Goal: Information Seeking & Learning: Check status

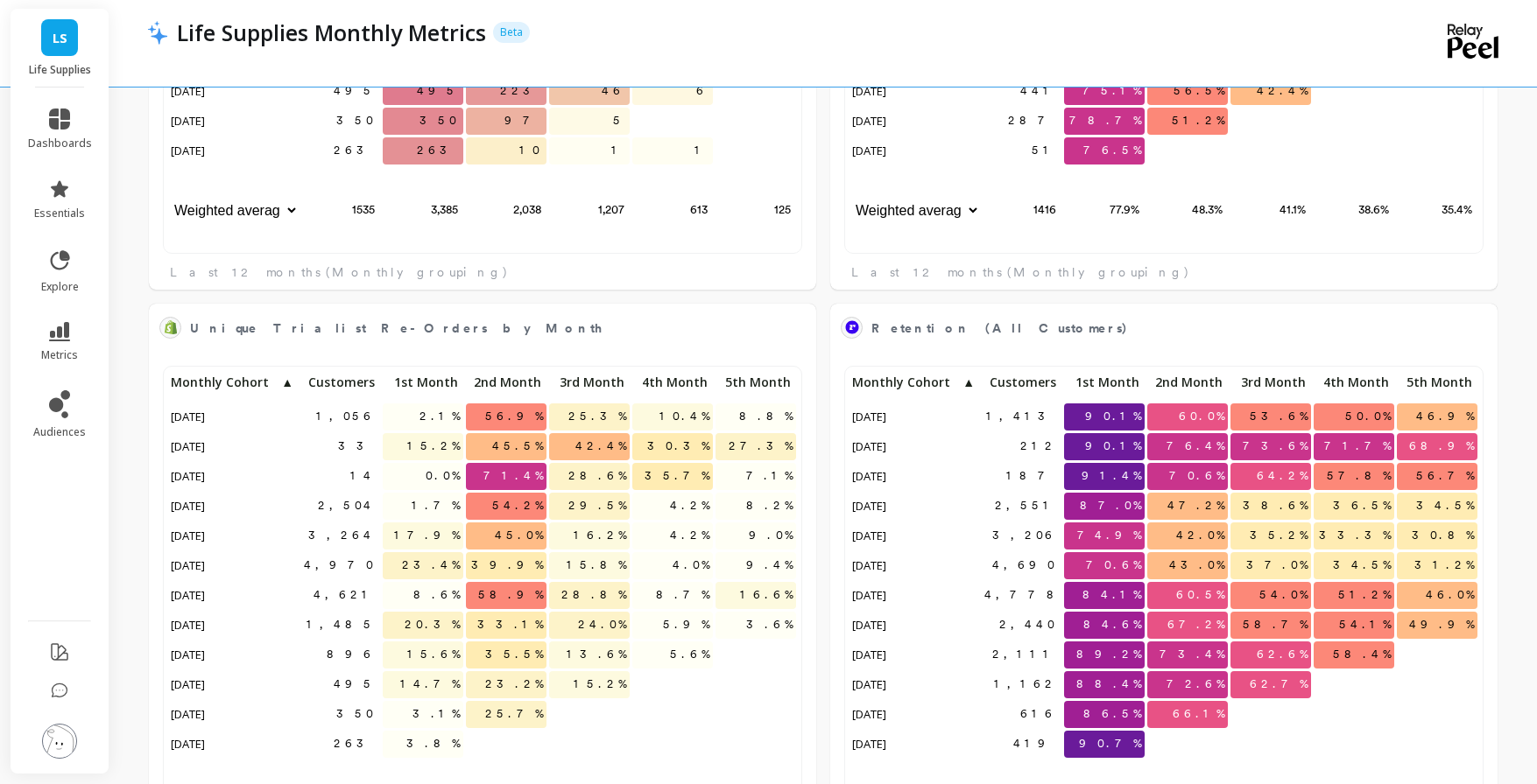
scroll to position [1922, 0]
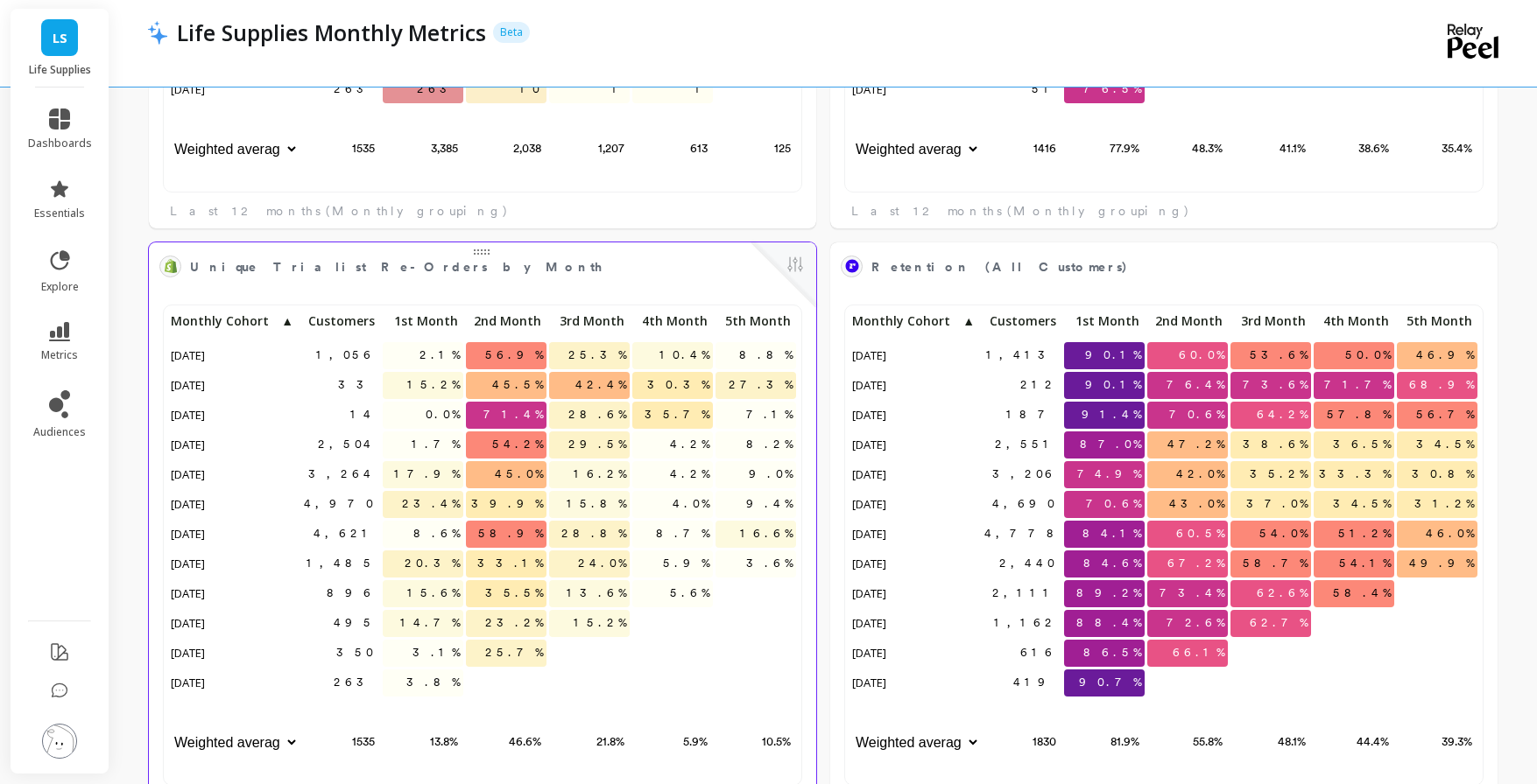
click at [356, 264] on span "Unique Trialist Re-Orders by Month" at bounding box center [397, 268] width 414 height 19
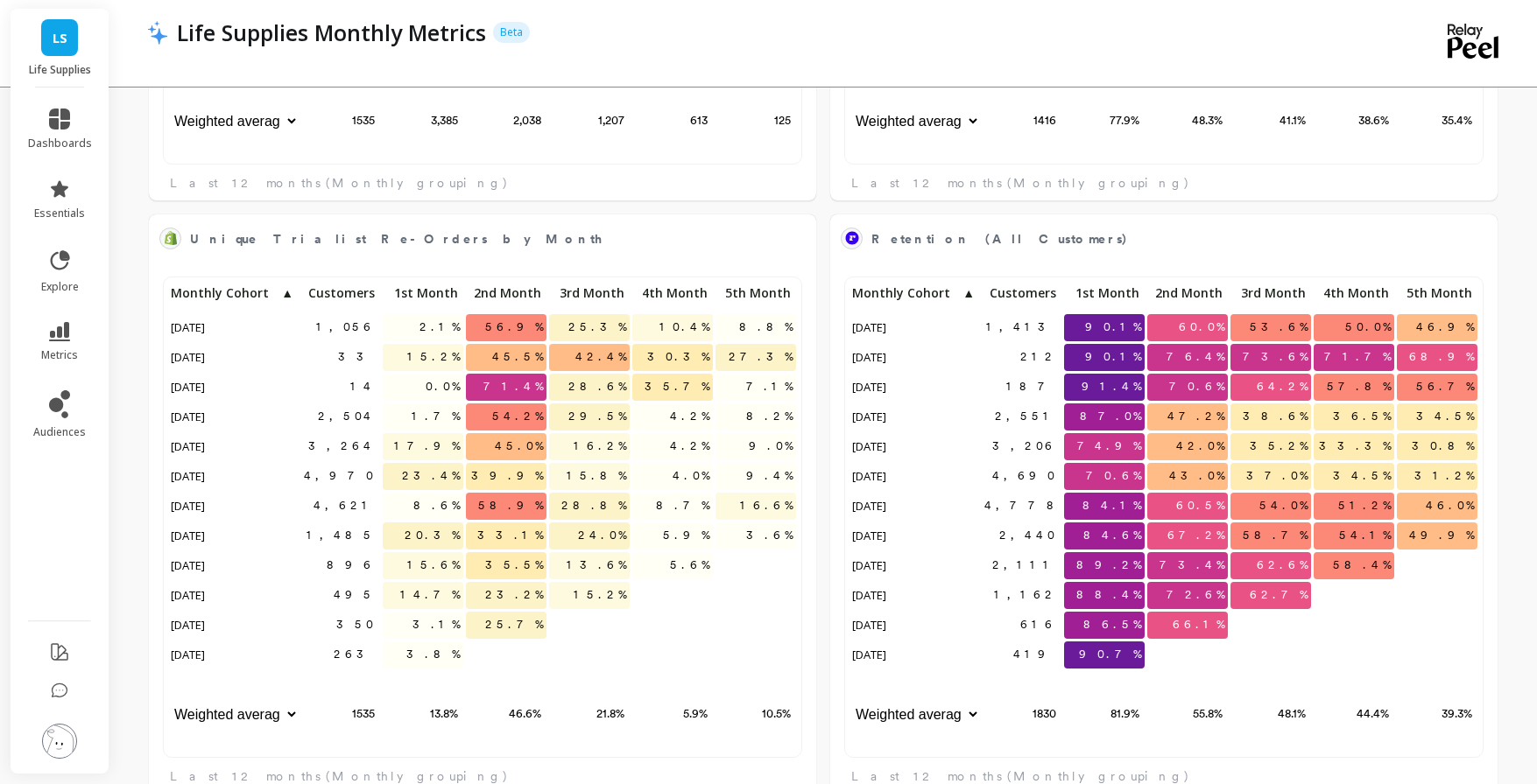
scroll to position [1953, 0]
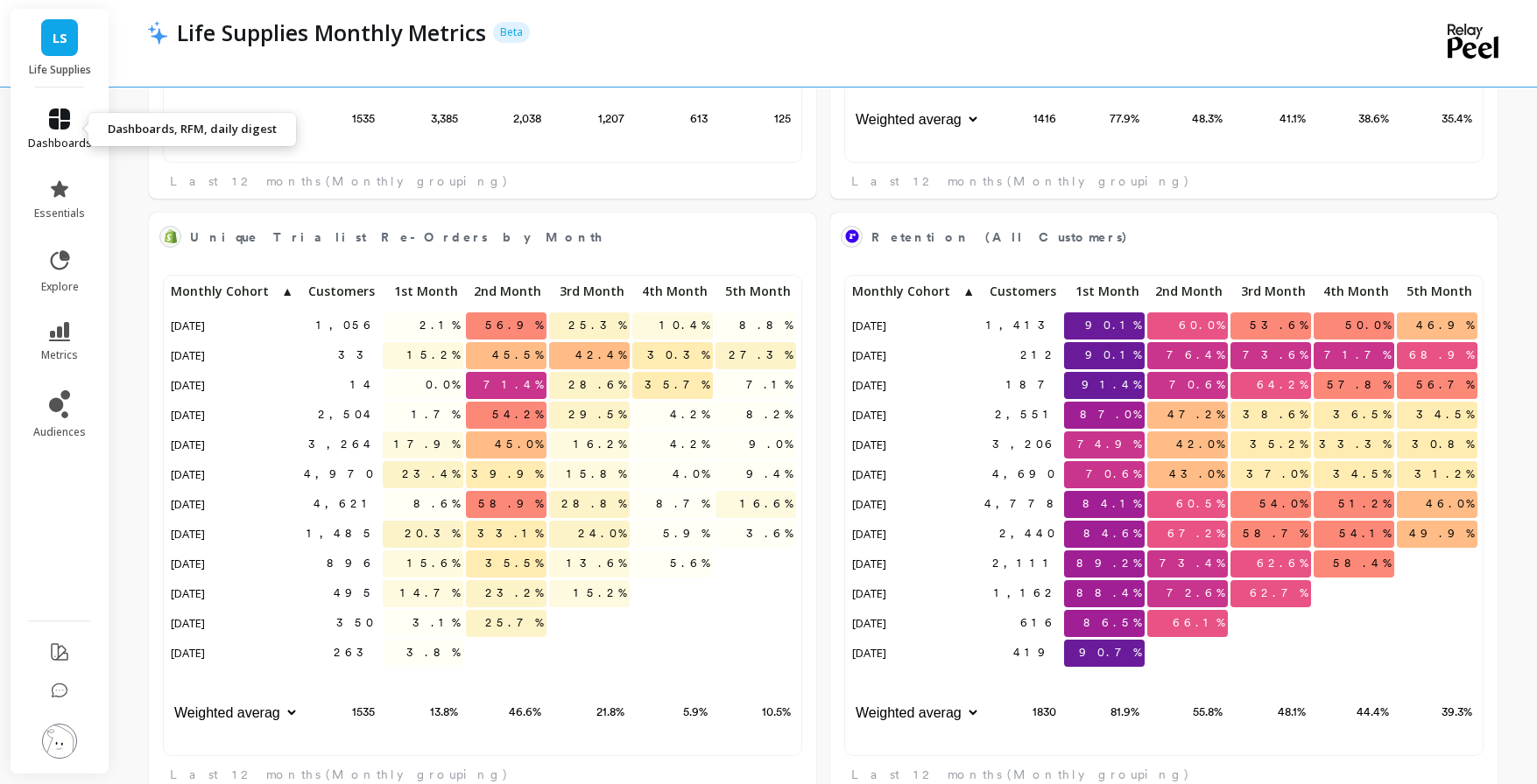
click at [82, 112] on link "dashboards" at bounding box center [59, 129] width 64 height 42
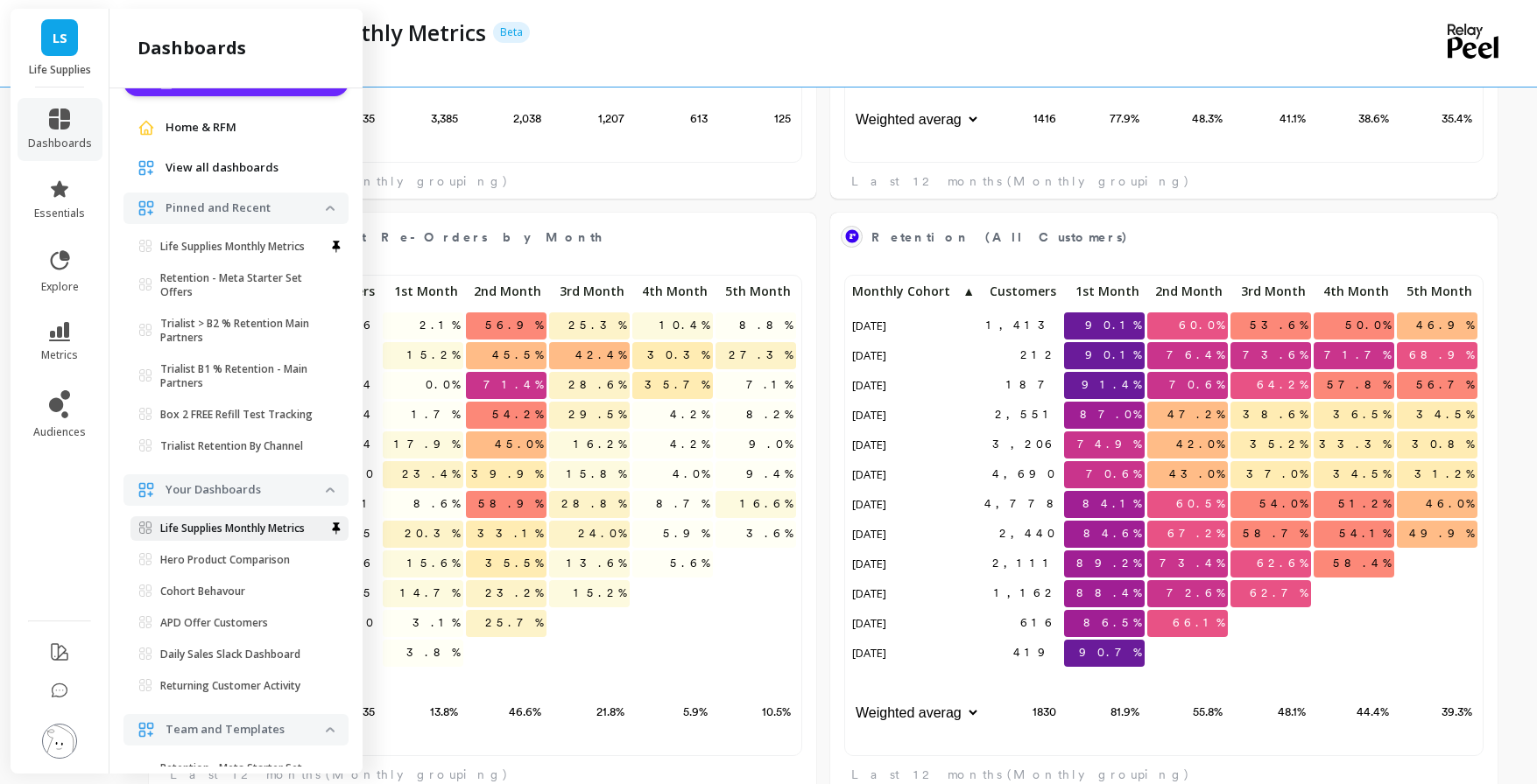
scroll to position [44, 0]
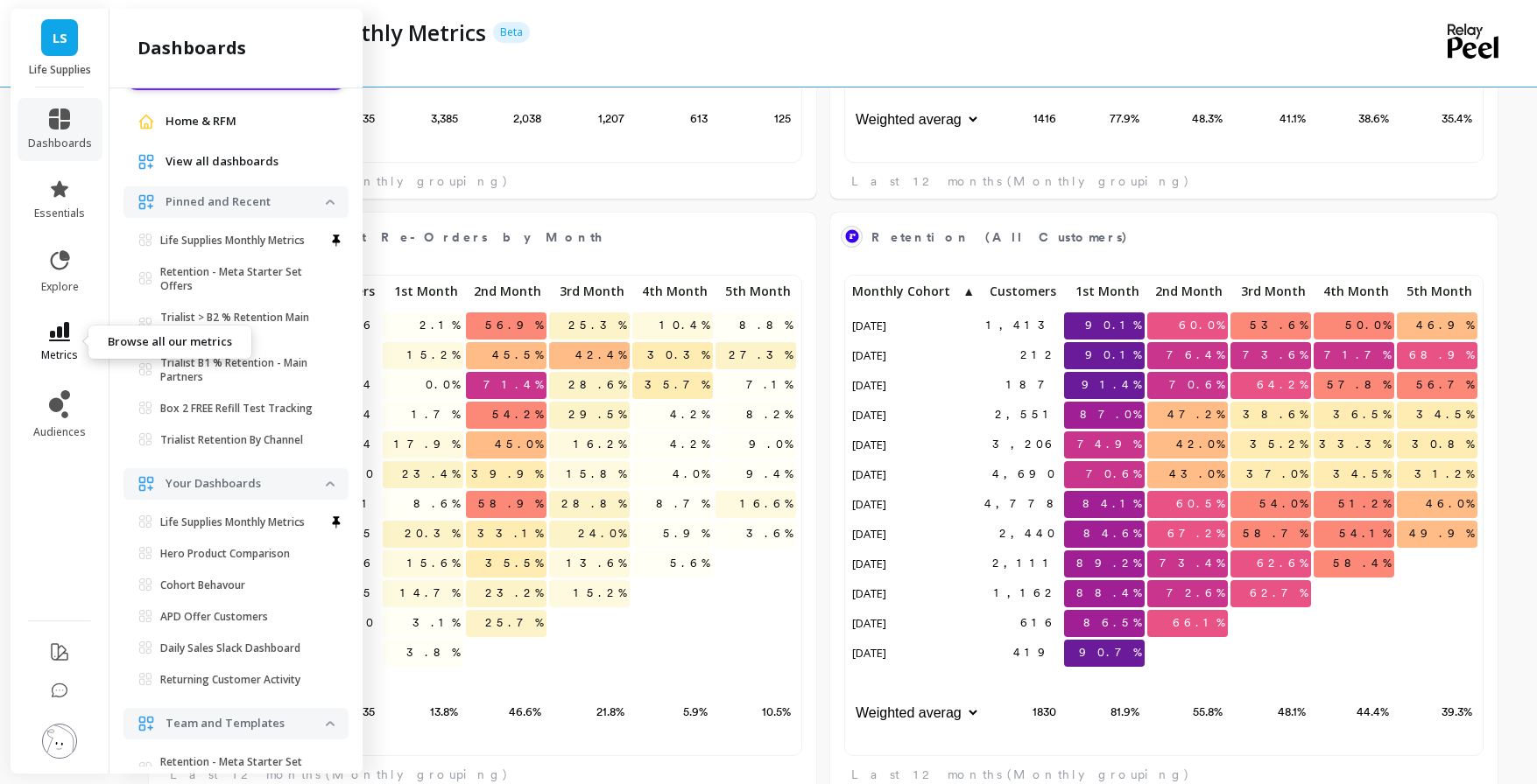
click at [44, 326] on link "metrics" at bounding box center [59, 342] width 64 height 40
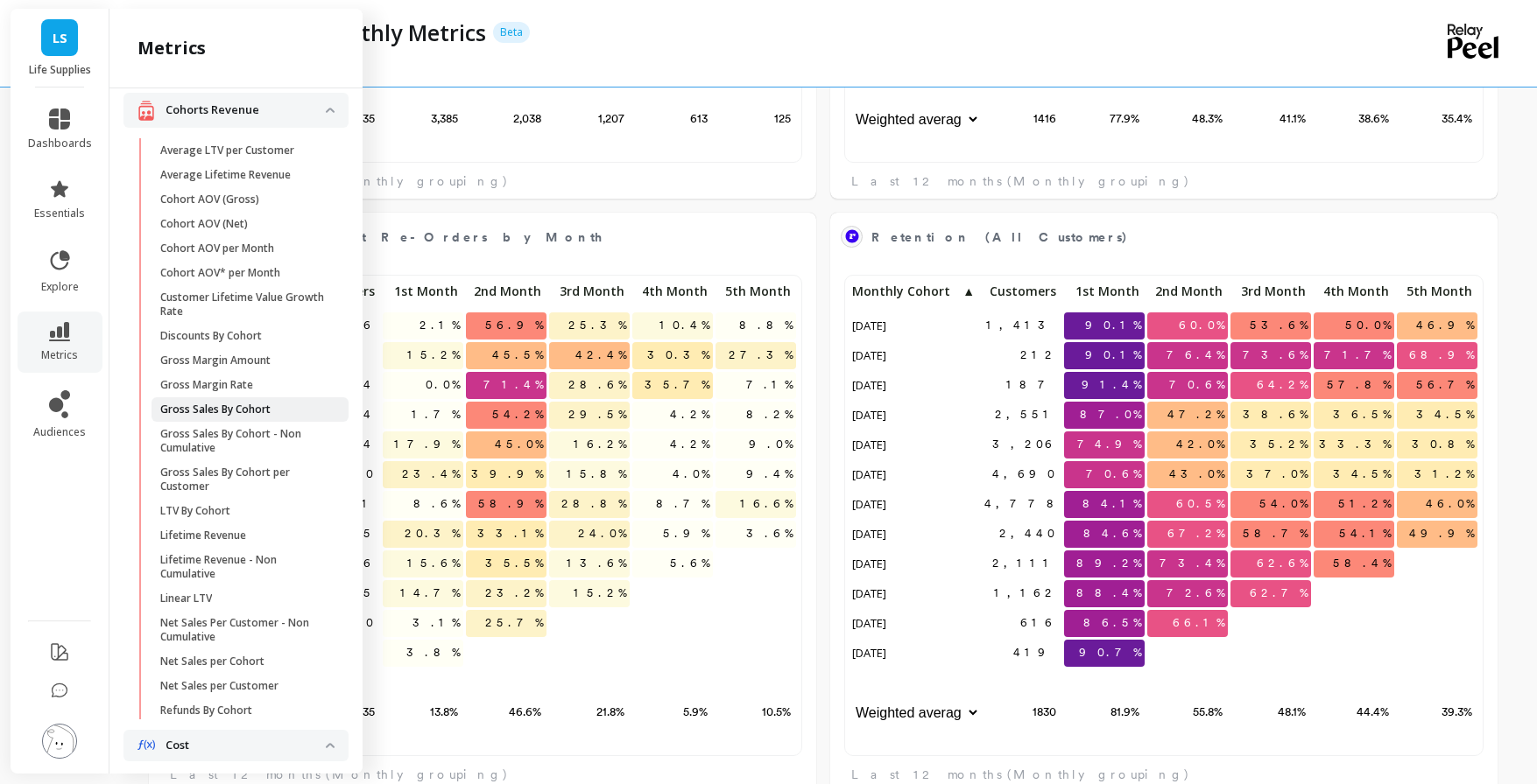
scroll to position [351, 0]
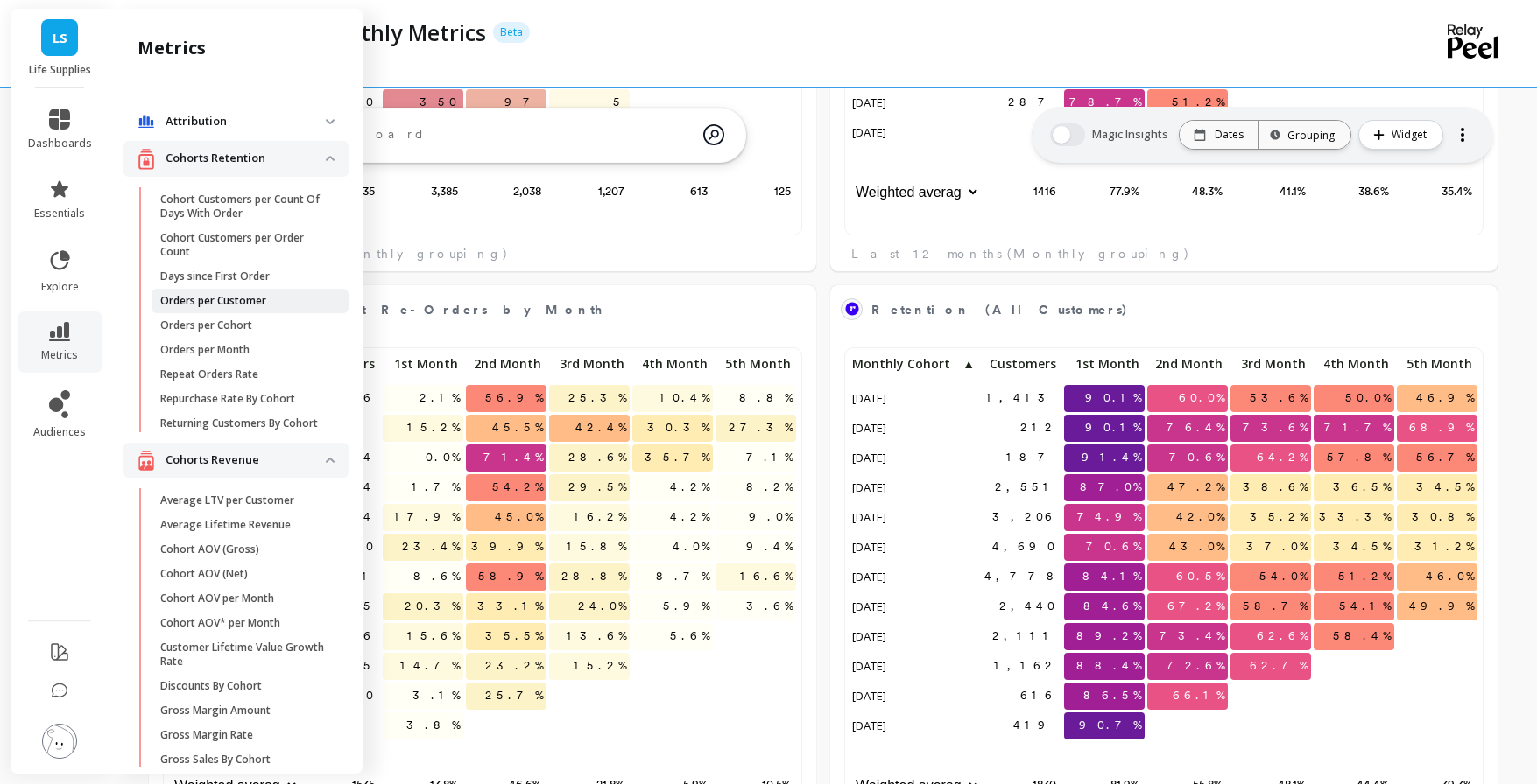
click at [285, 297] on span "Orders per Customer" at bounding box center [244, 300] width 167 height 14
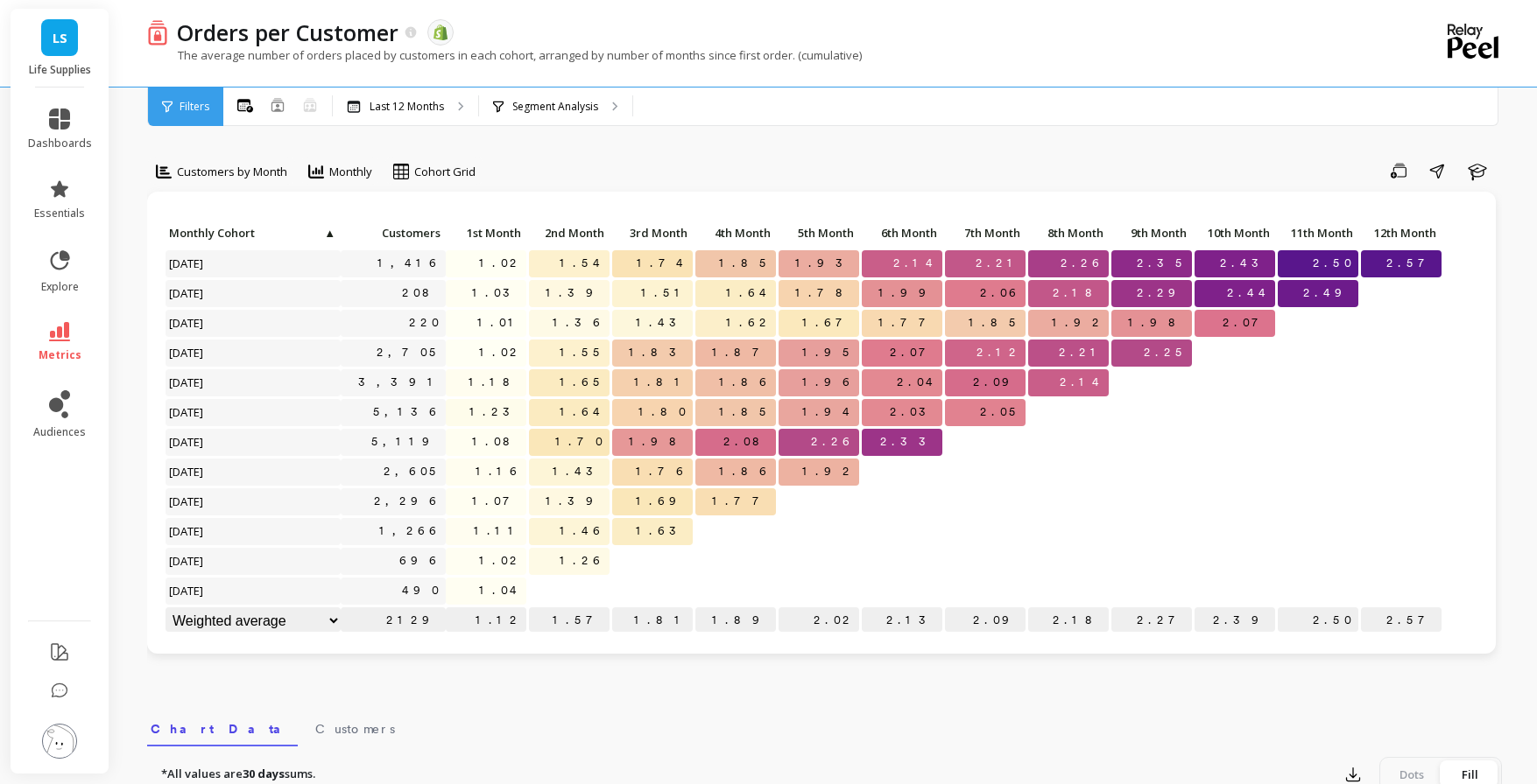
click at [197, 107] on span "Filters" at bounding box center [195, 107] width 30 height 14
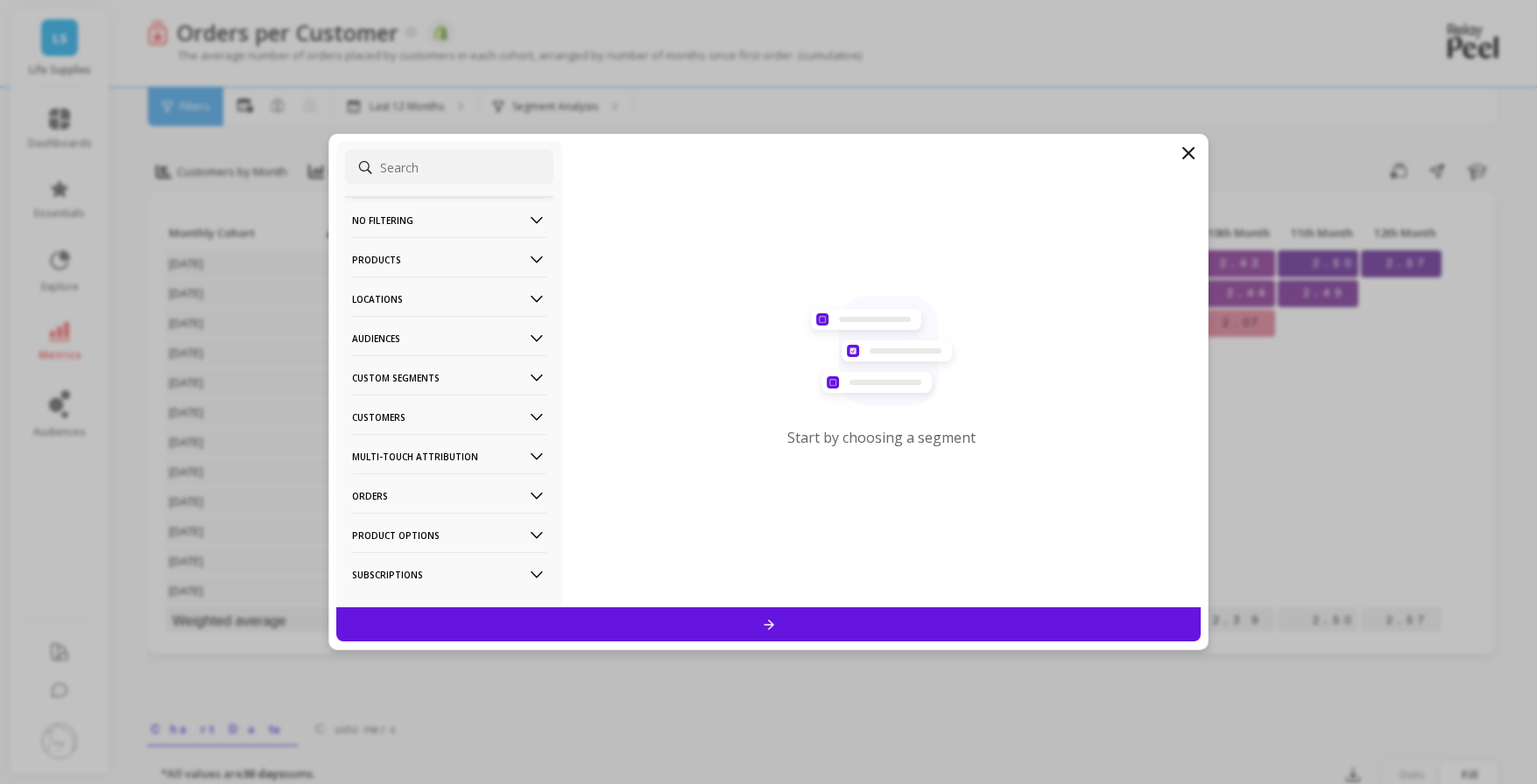
click at [444, 262] on p "Products" at bounding box center [450, 259] width 195 height 44
click at [407, 321] on p "Product Tags" at bounding box center [389, 323] width 70 height 16
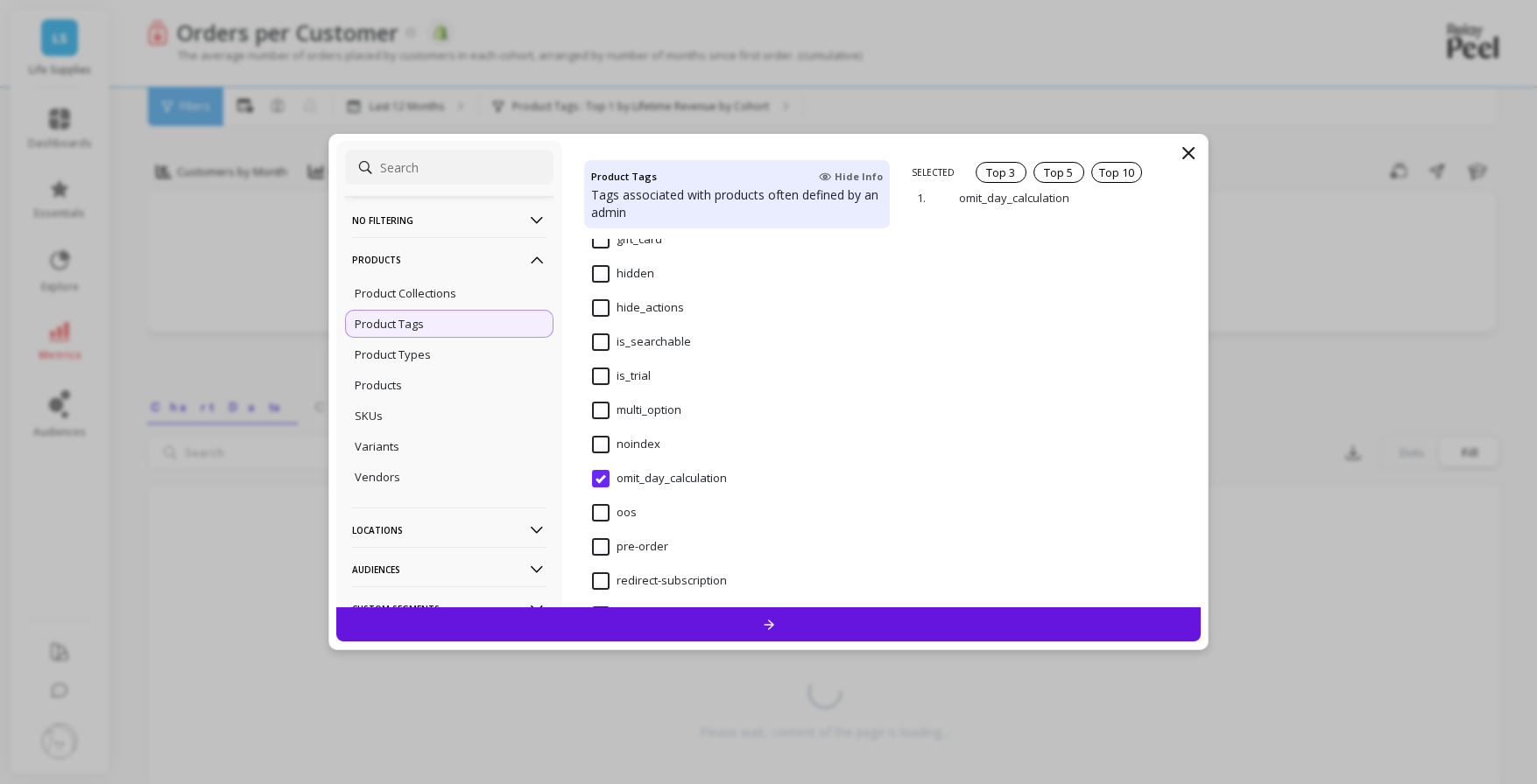
scroll to position [1987, 0]
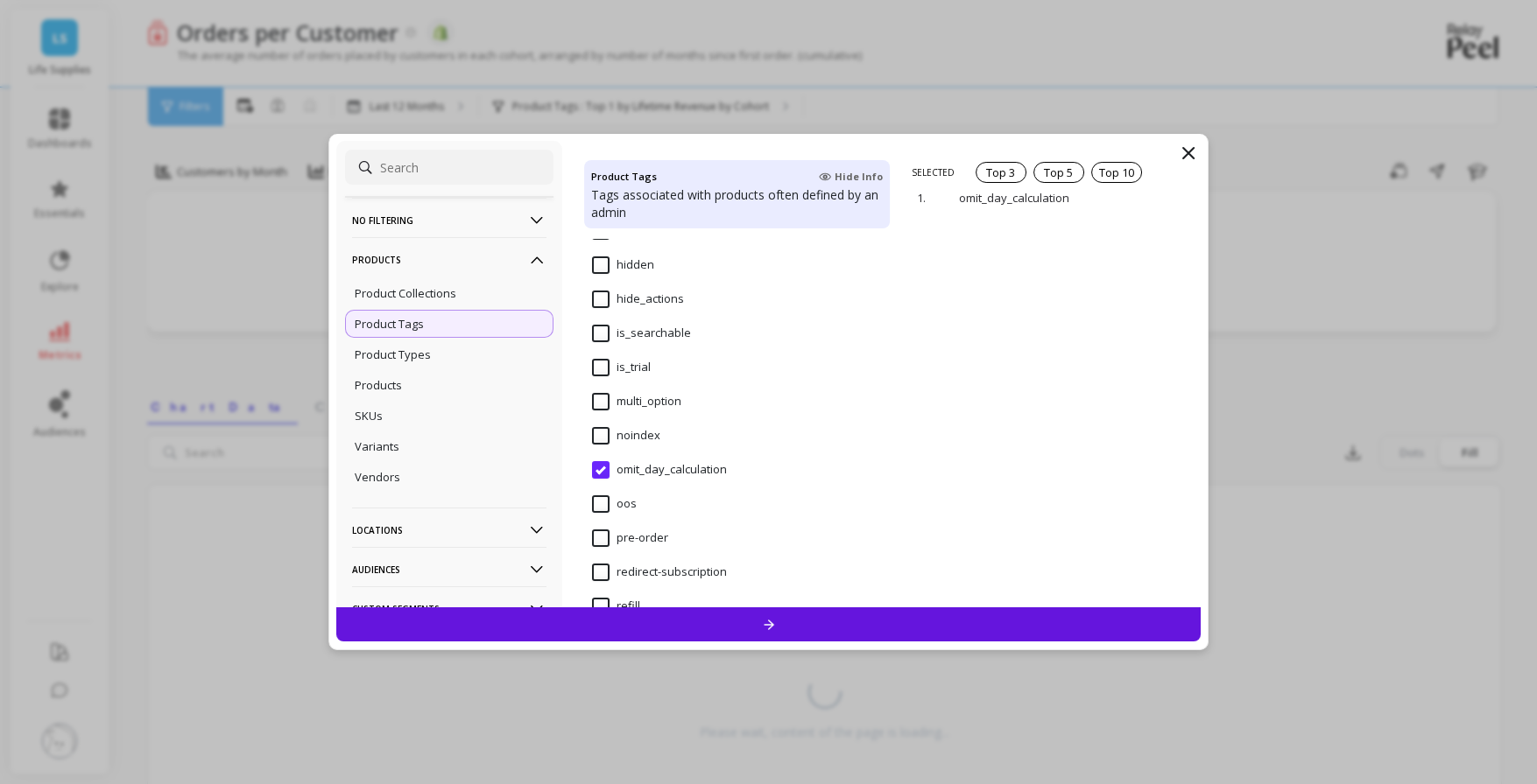
click at [666, 466] on input "omit_day_calculation" at bounding box center [659, 470] width 134 height 18
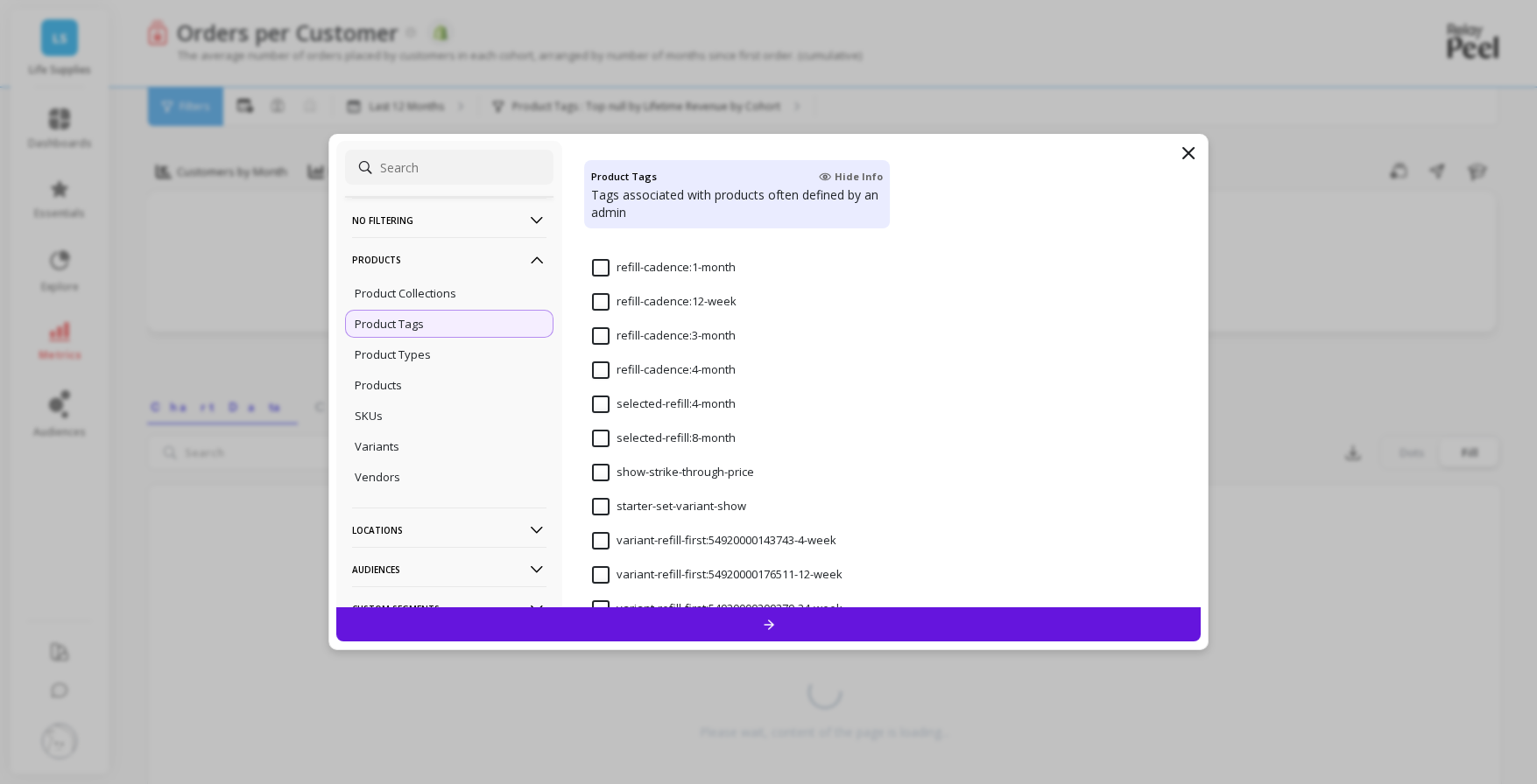
scroll to position [2431, 0]
click at [476, 174] on input at bounding box center [449, 168] width 209 height 35
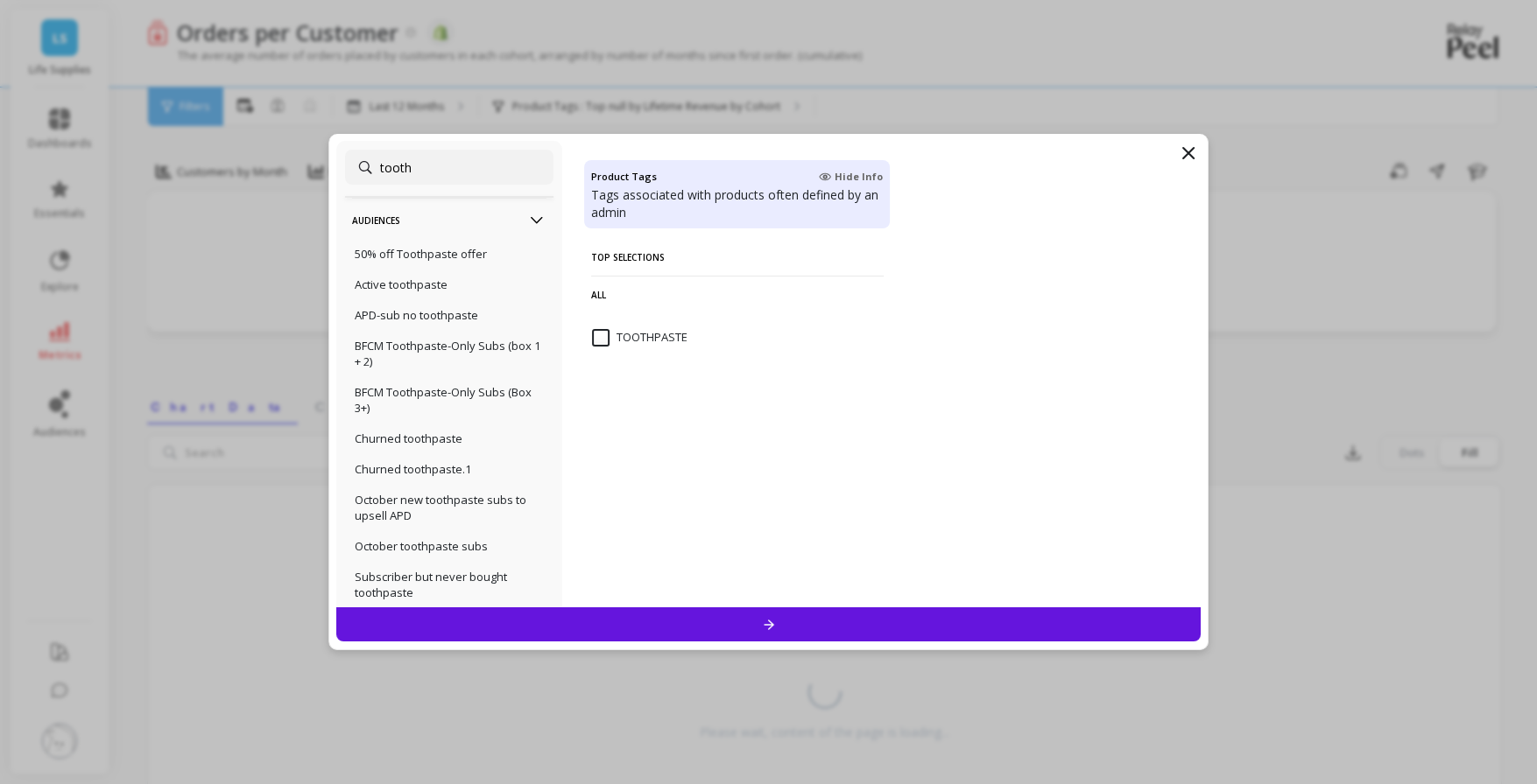
type input "tooth"
click at [623, 315] on div "All" at bounding box center [737, 298] width 307 height 45
click at [623, 327] on div "TOOTHPASTE" at bounding box center [737, 348] width 307 height 53
click at [670, 617] on div at bounding box center [768, 625] width 865 height 34
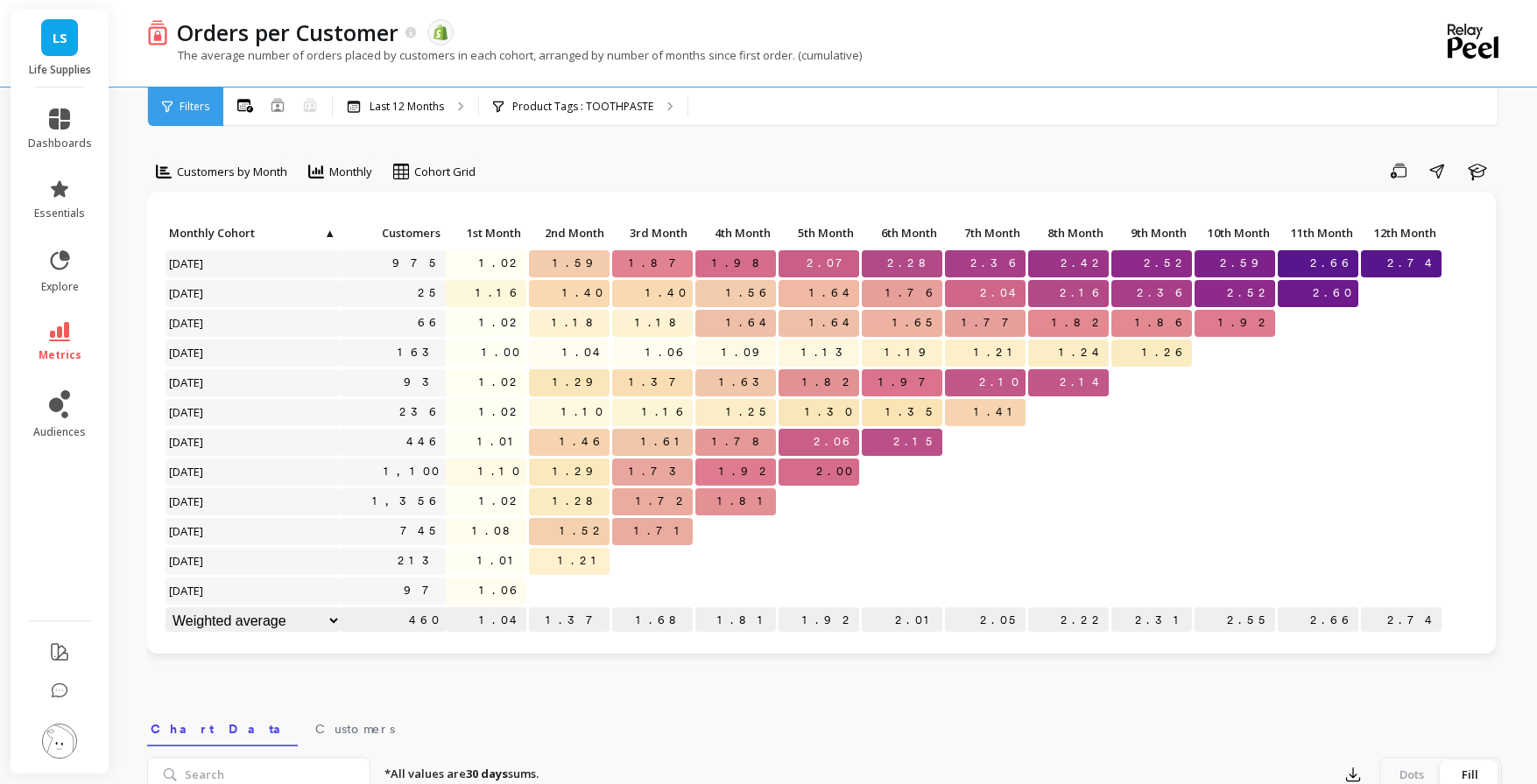
click at [516, 501] on span "1.02" at bounding box center [501, 501] width 51 height 26
click at [511, 499] on span "1.02" at bounding box center [501, 501] width 51 height 26
click at [511, 410] on span "1.02" at bounding box center [501, 412] width 51 height 26
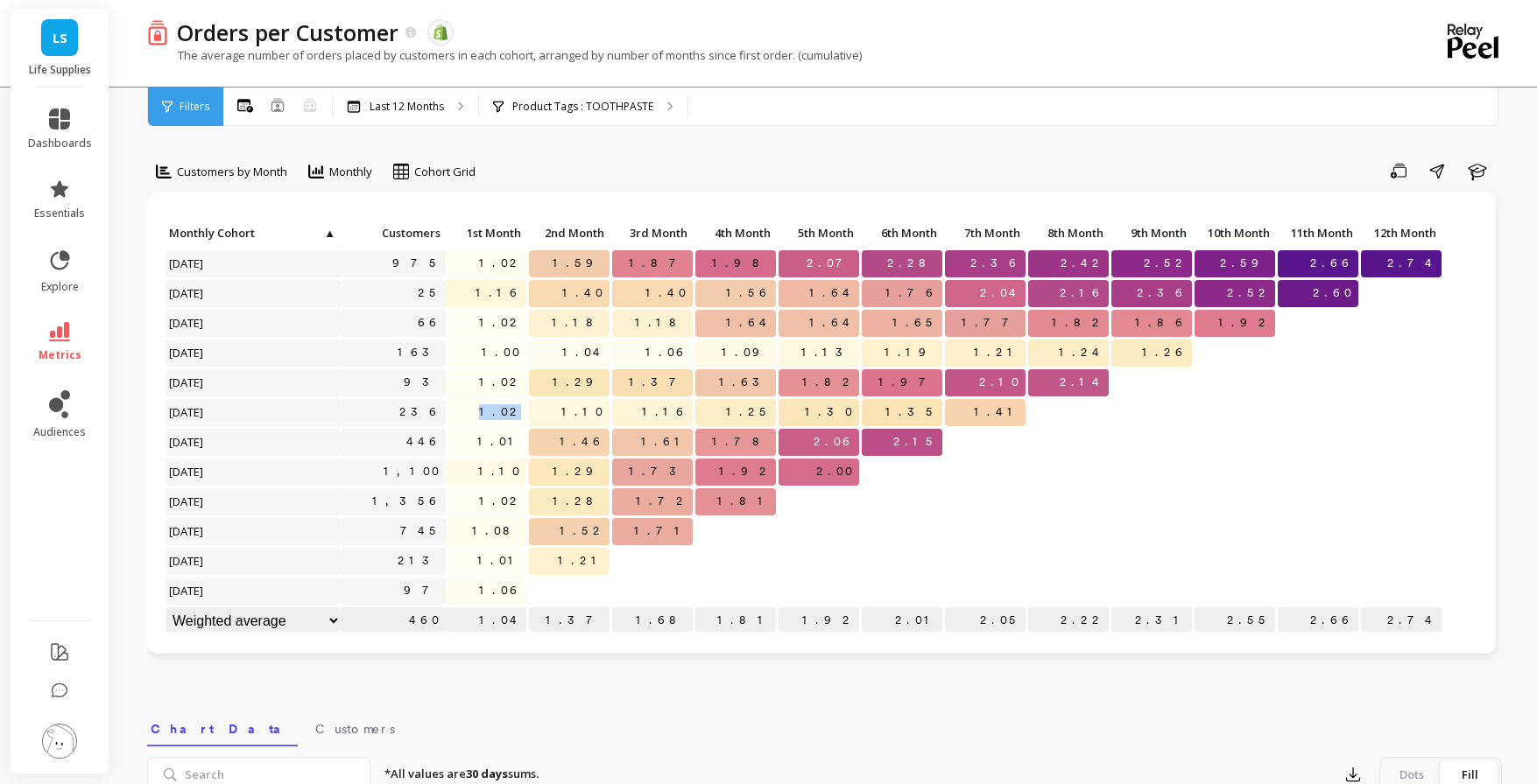
click at [511, 410] on span "1.02" at bounding box center [501, 412] width 51 height 26
click at [514, 477] on span "1.10" at bounding box center [501, 472] width 52 height 26
click at [501, 382] on span "1.02" at bounding box center [501, 383] width 51 height 26
click at [503, 382] on span "1.02" at bounding box center [501, 383] width 51 height 26
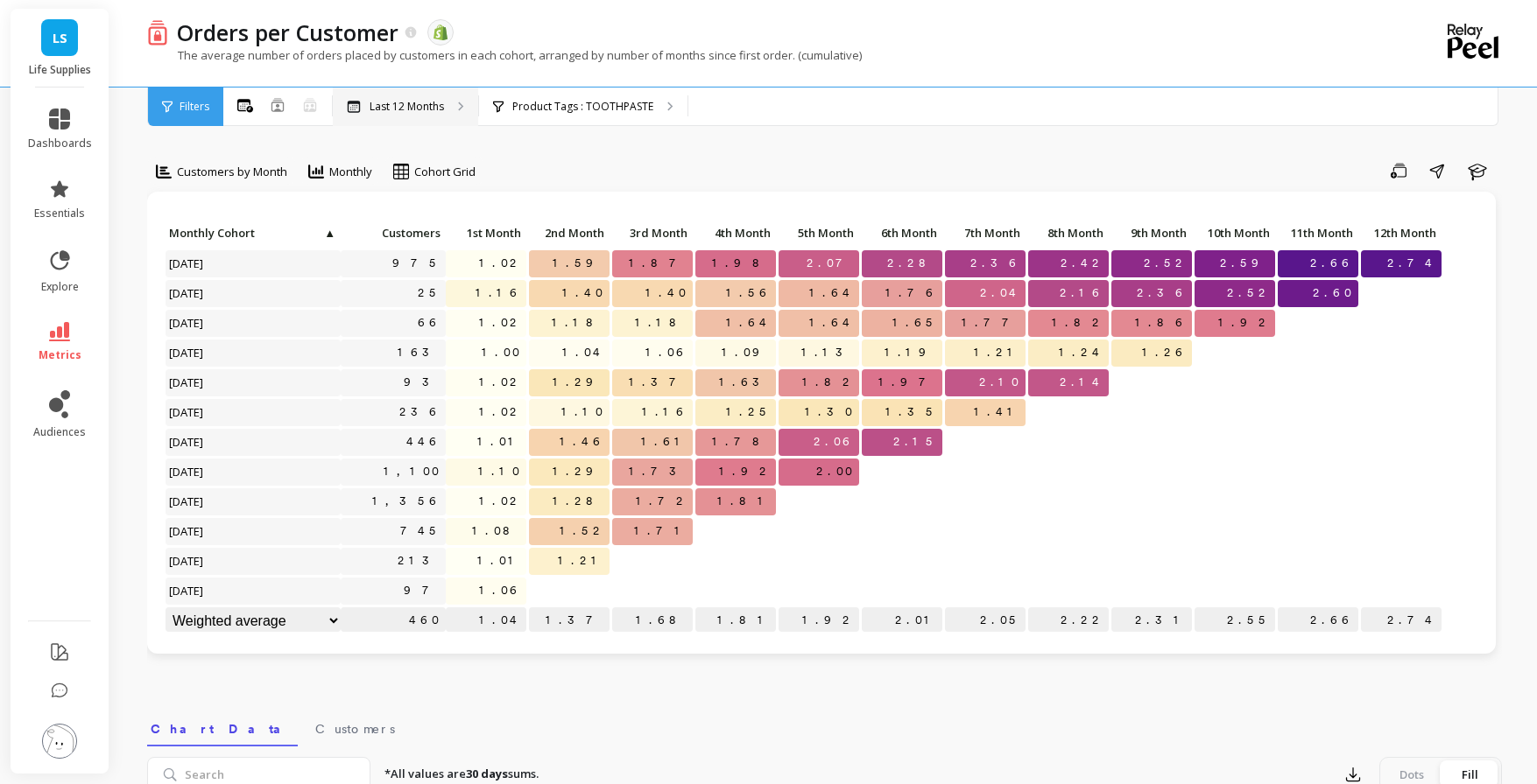
click at [412, 109] on p "Last 12 Months" at bounding box center [407, 107] width 74 height 14
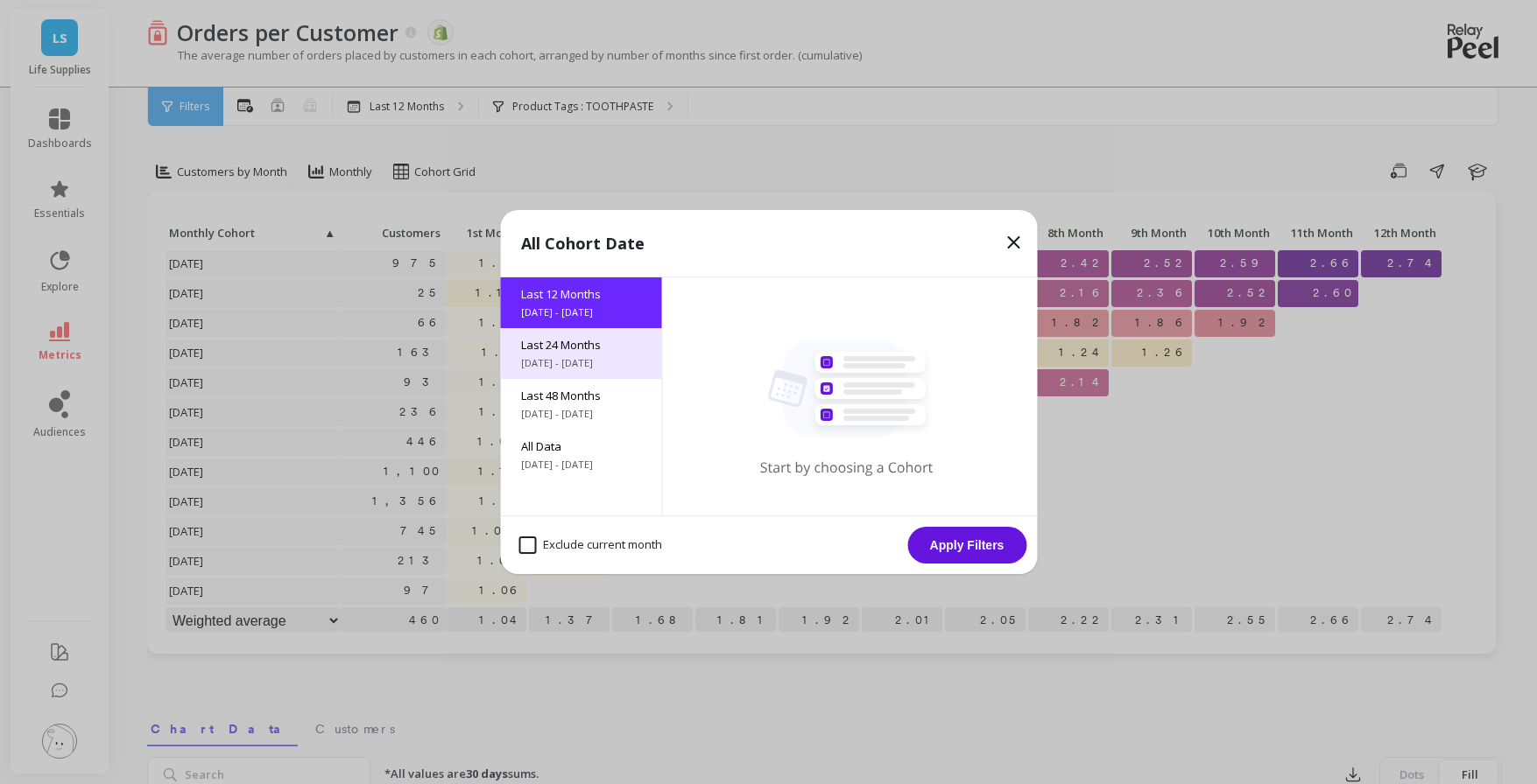
click at [562, 361] on span "[DATE] - [DATE]" at bounding box center [580, 362] width 119 height 14
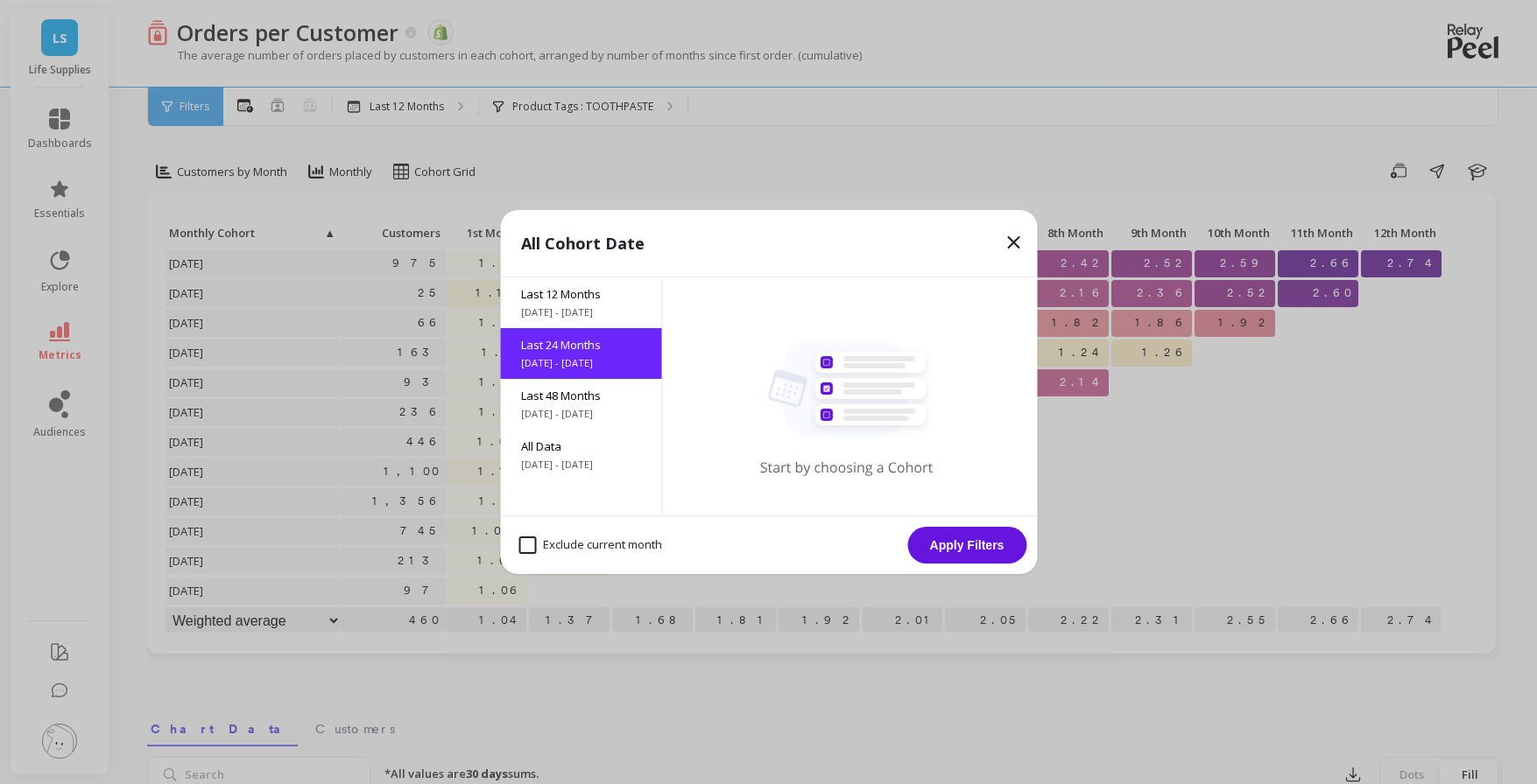
click at [949, 550] on button "Apply Filters" at bounding box center [967, 546] width 119 height 37
